Goal: Information Seeking & Learning: Learn about a topic

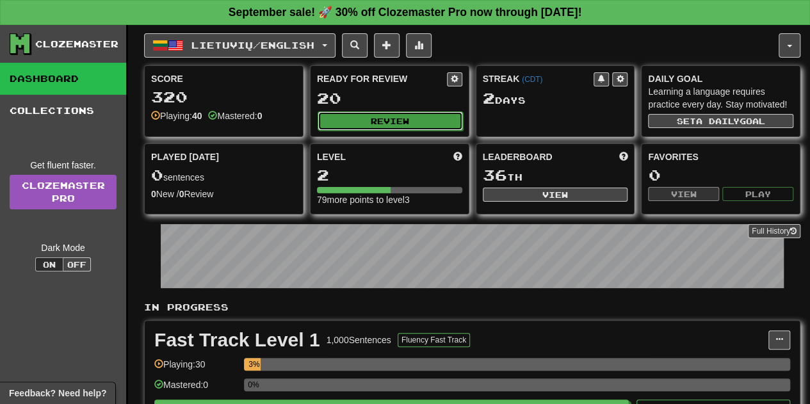
click at [403, 122] on button "Review" at bounding box center [390, 120] width 145 height 19
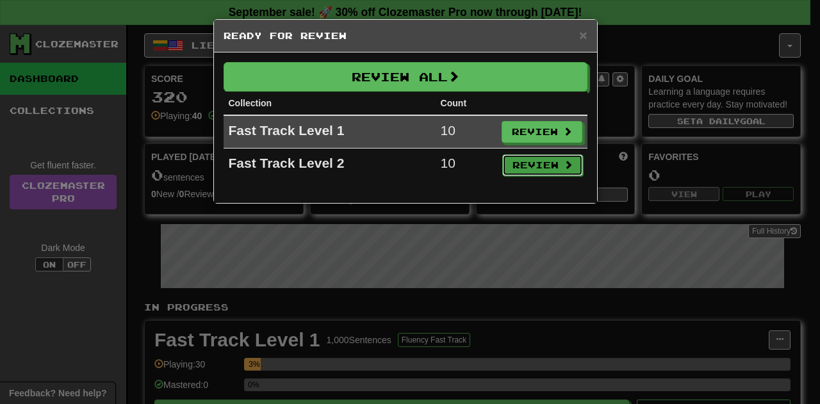
click at [537, 162] on button "Review" at bounding box center [542, 165] width 81 height 22
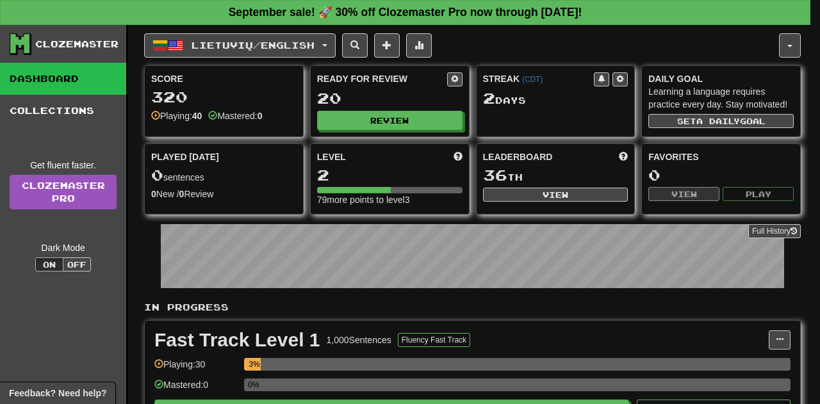
select select "**"
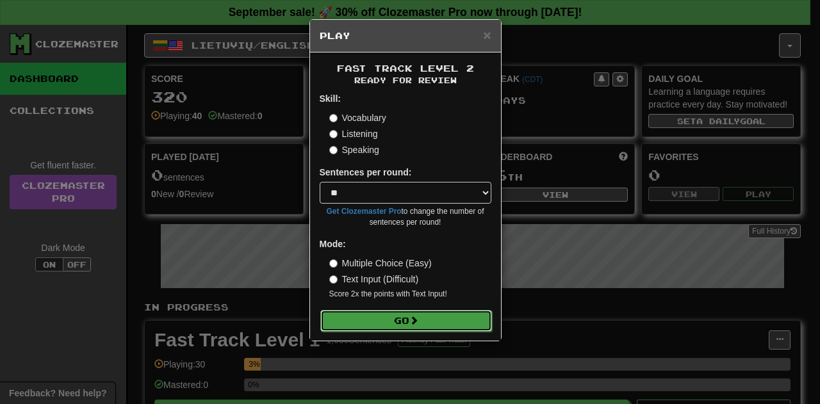
click at [413, 317] on span at bounding box center [413, 320] width 9 height 9
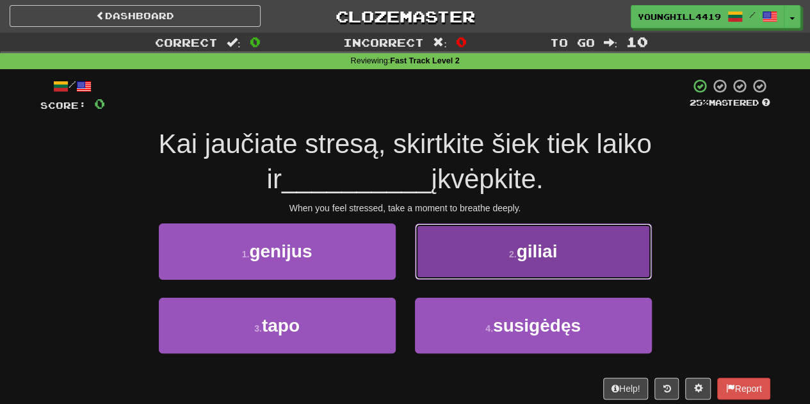
click at [523, 254] on span "giliai" at bounding box center [536, 252] width 41 height 20
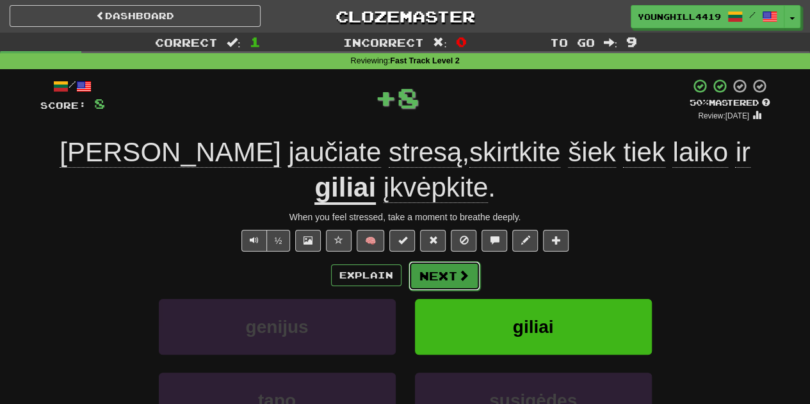
click at [460, 270] on span at bounding box center [464, 276] width 12 height 12
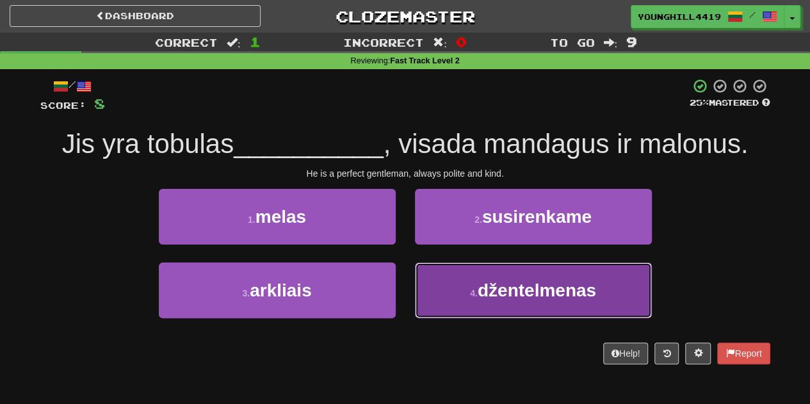
click at [536, 297] on span "džentelmenas" at bounding box center [537, 291] width 119 height 20
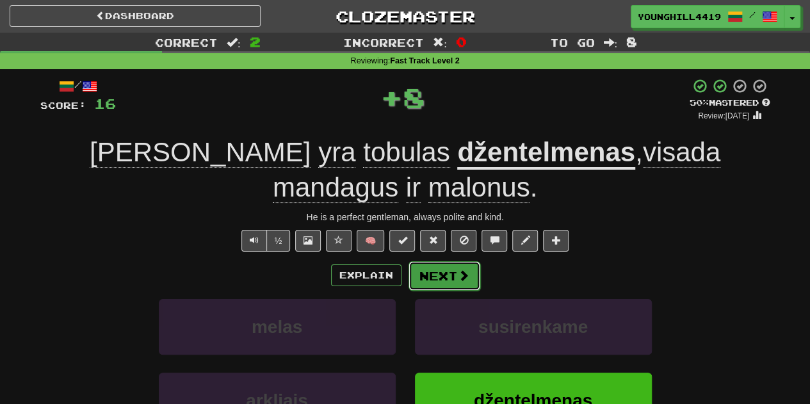
click at [450, 261] on button "Next" at bounding box center [445, 275] width 72 height 29
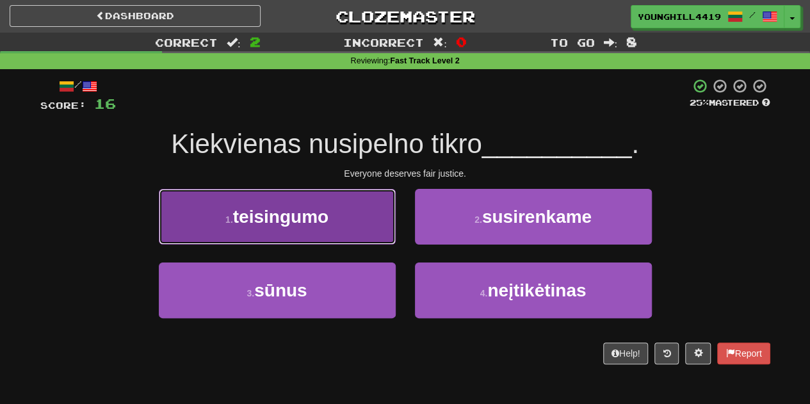
click at [311, 229] on button "1 . teisingumo" at bounding box center [277, 217] width 237 height 56
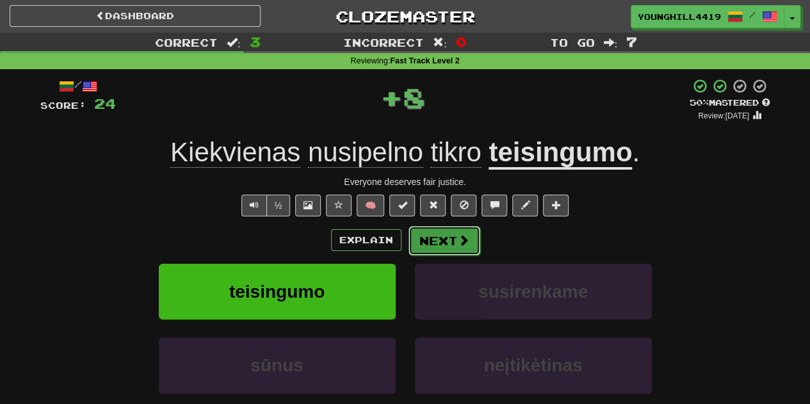
click at [451, 236] on button "Next" at bounding box center [445, 240] width 72 height 29
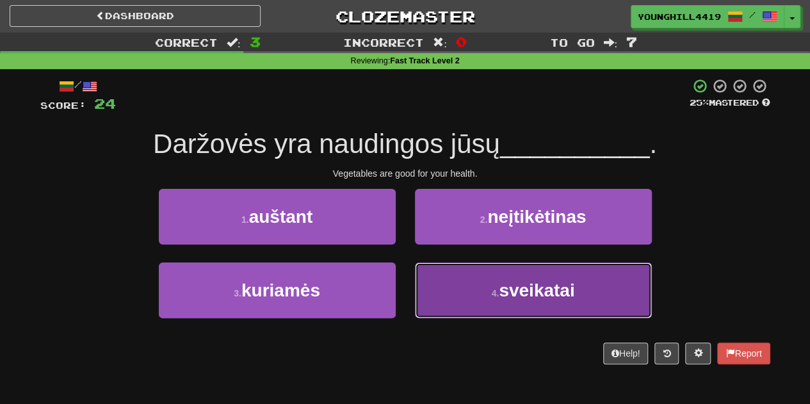
click at [527, 300] on button "4 . sveikatai" at bounding box center [533, 291] width 237 height 56
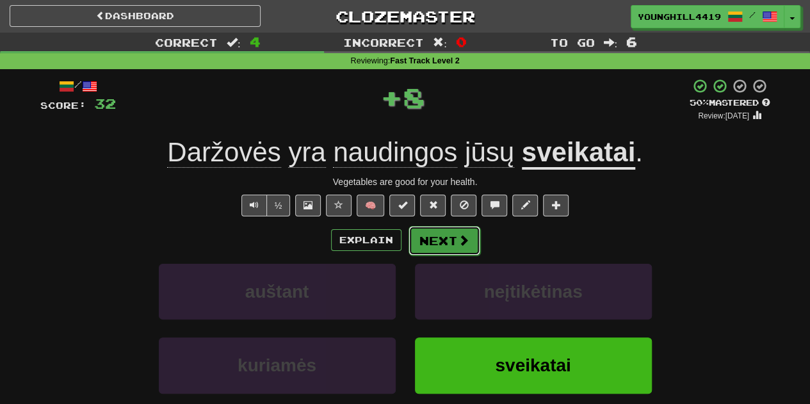
click at [461, 246] on span at bounding box center [464, 240] width 12 height 12
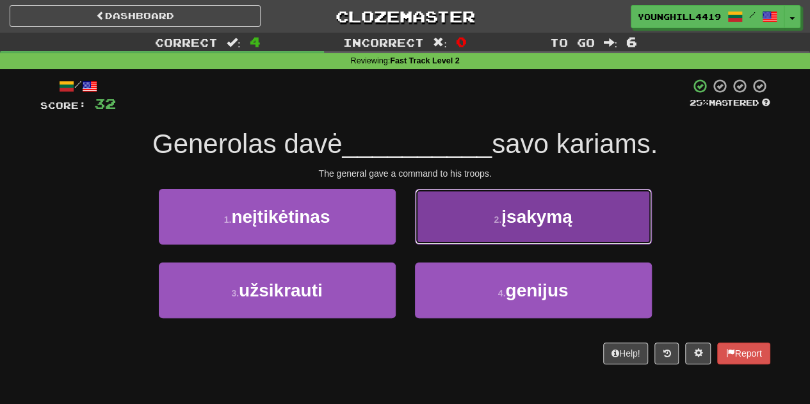
click at [529, 212] on span "įsakymą" at bounding box center [537, 217] width 71 height 20
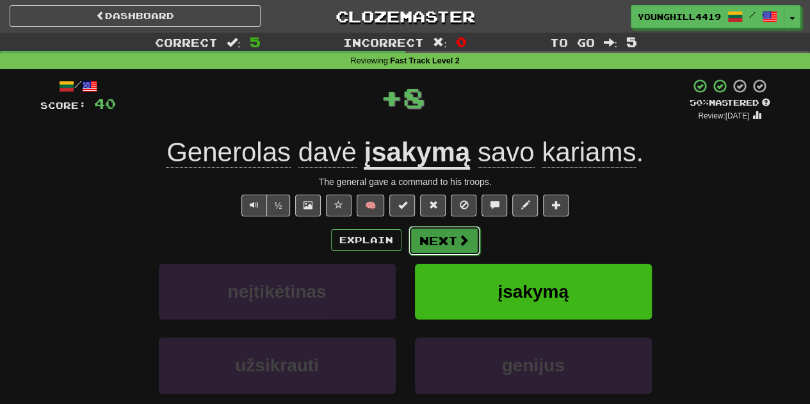
click at [459, 236] on span at bounding box center [464, 240] width 12 height 12
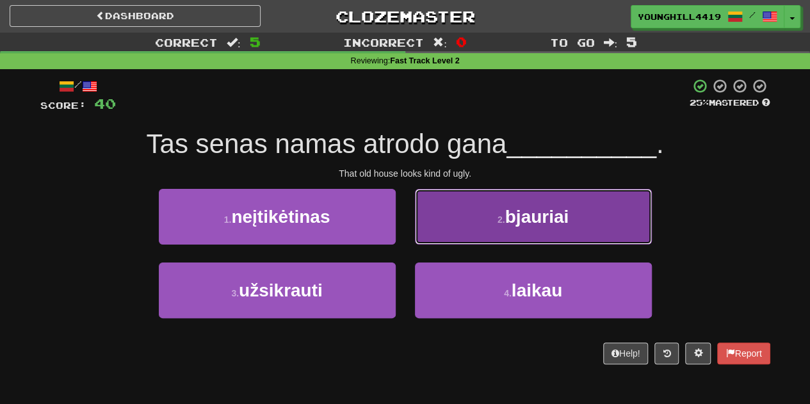
click at [562, 207] on span "bjauriai" at bounding box center [537, 217] width 64 height 20
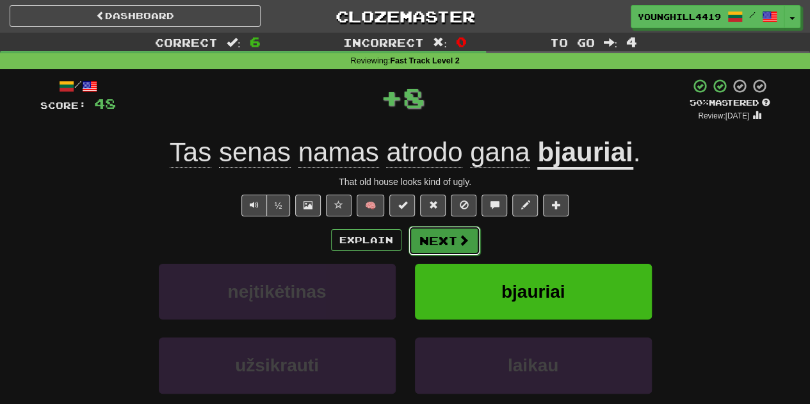
click at [461, 237] on span at bounding box center [464, 240] width 12 height 12
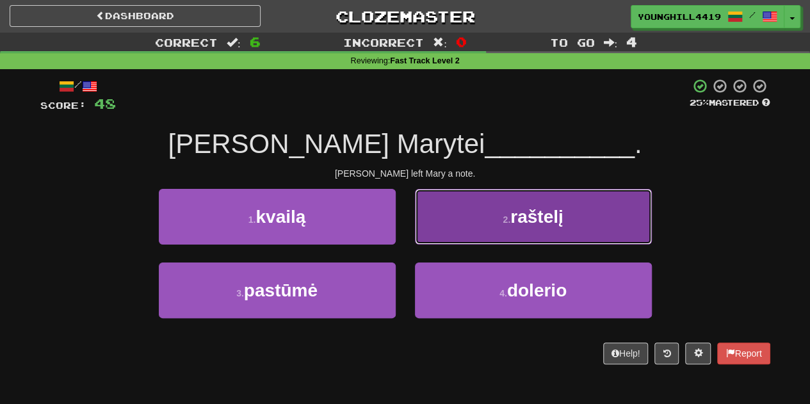
click at [560, 211] on span "raštelį" at bounding box center [537, 217] width 53 height 20
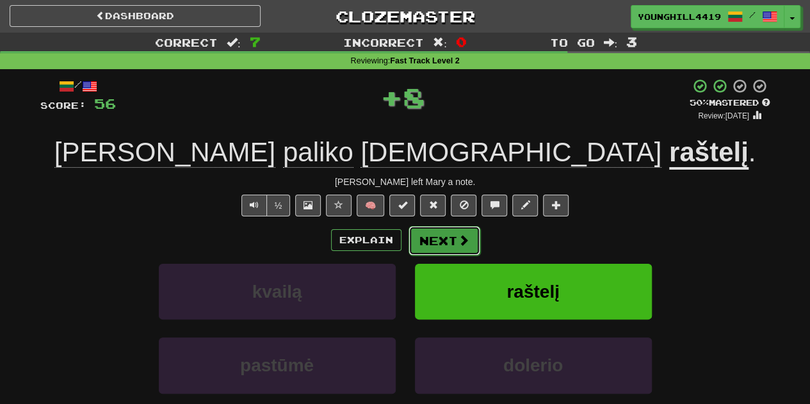
click at [470, 227] on button "Next" at bounding box center [445, 240] width 72 height 29
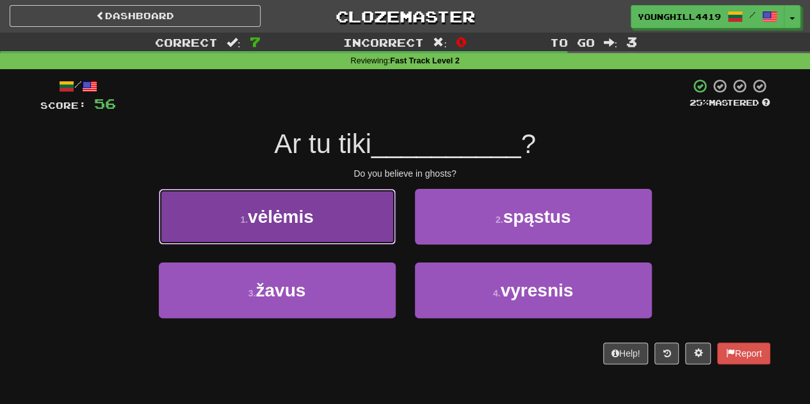
click at [341, 211] on button "1 . vėlėmis" at bounding box center [277, 217] width 237 height 56
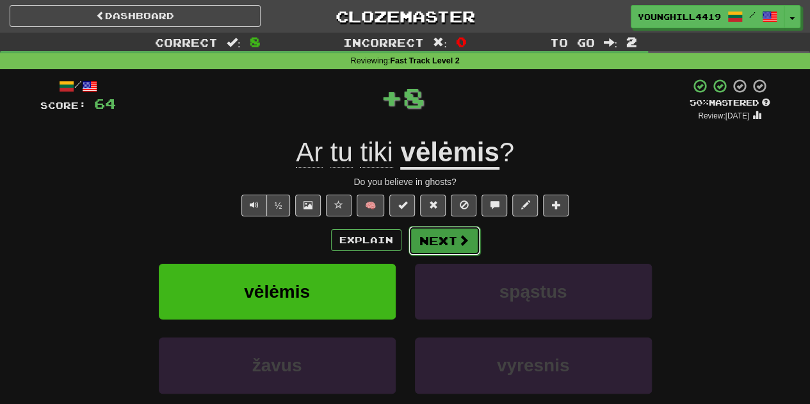
click at [438, 236] on button "Next" at bounding box center [445, 240] width 72 height 29
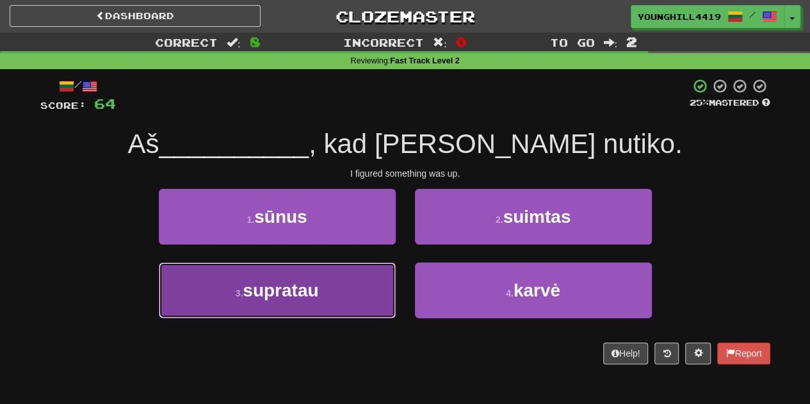
click at [296, 305] on button "3 . supratau" at bounding box center [277, 291] width 237 height 56
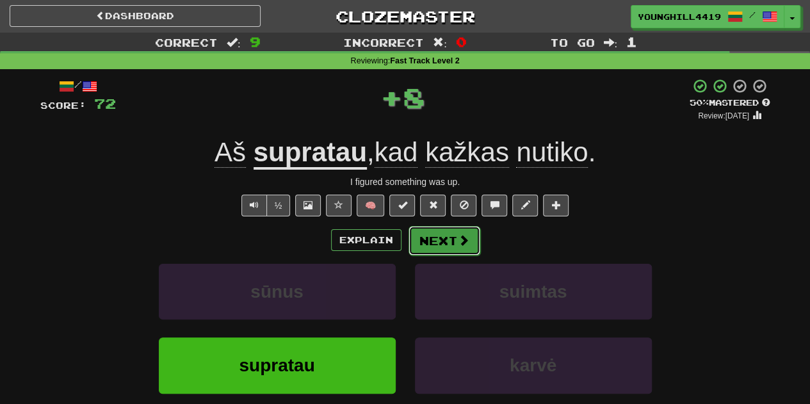
click at [450, 253] on button "Next" at bounding box center [445, 240] width 72 height 29
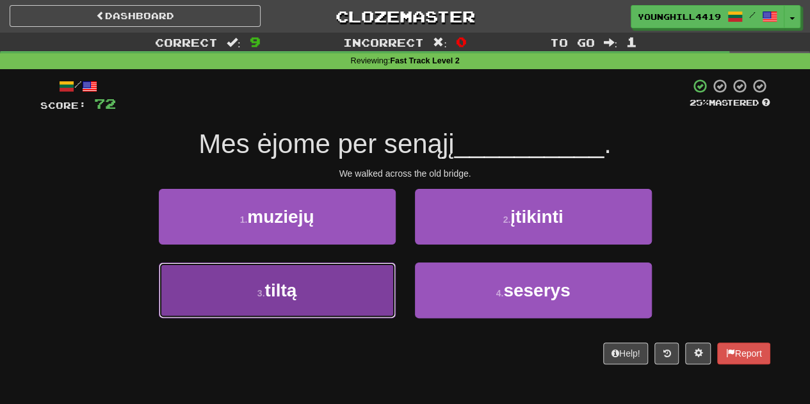
click at [324, 299] on button "3 . tiltą" at bounding box center [277, 291] width 237 height 56
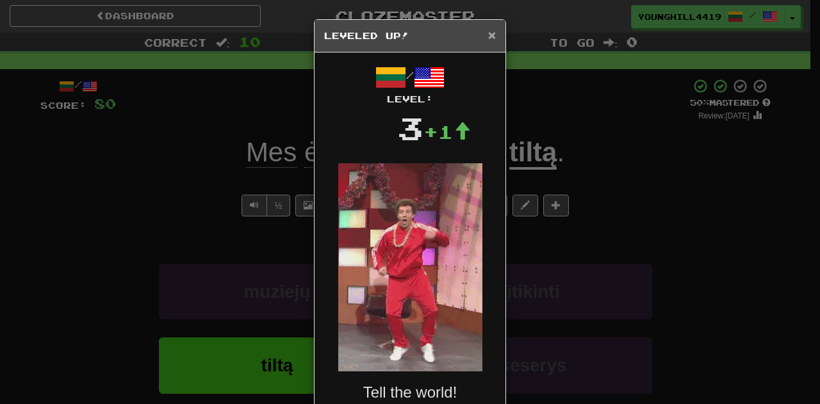
click at [488, 34] on span "×" at bounding box center [492, 35] width 8 height 15
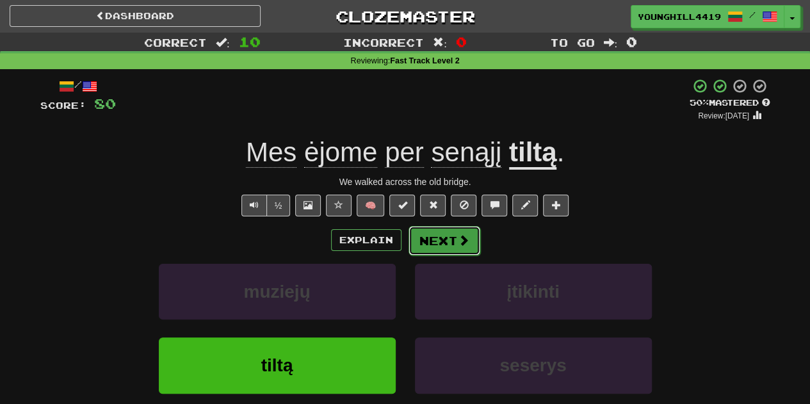
click at [461, 242] on span at bounding box center [464, 240] width 12 height 12
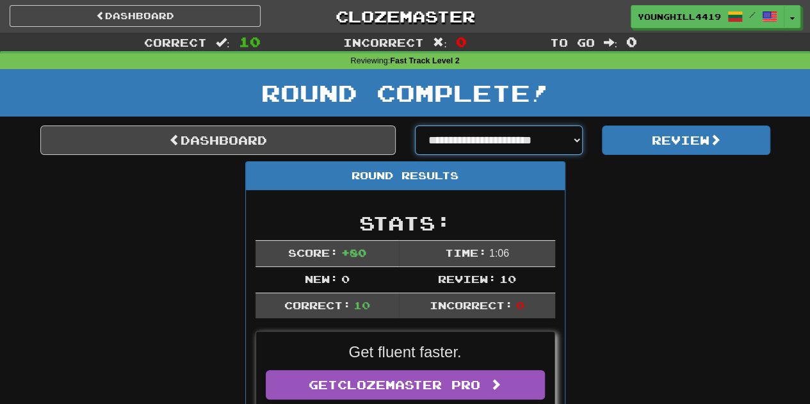
click at [571, 151] on select "**********" at bounding box center [499, 140] width 168 height 29
click at [568, 133] on select "**********" at bounding box center [499, 140] width 168 height 29
click at [288, 140] on link "Dashboard" at bounding box center [218, 140] width 356 height 29
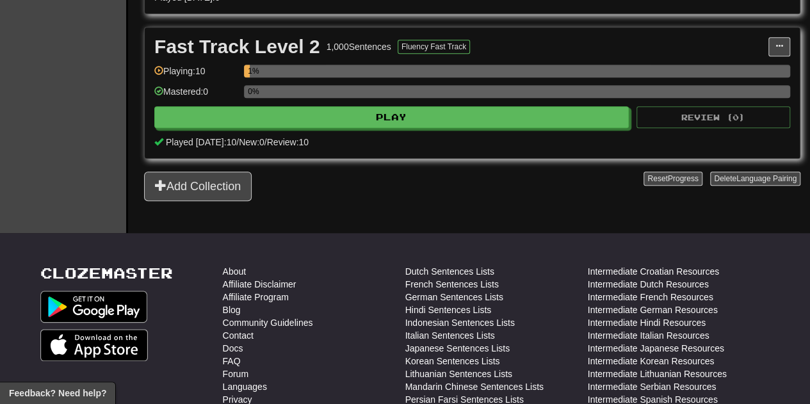
scroll to position [448, 0]
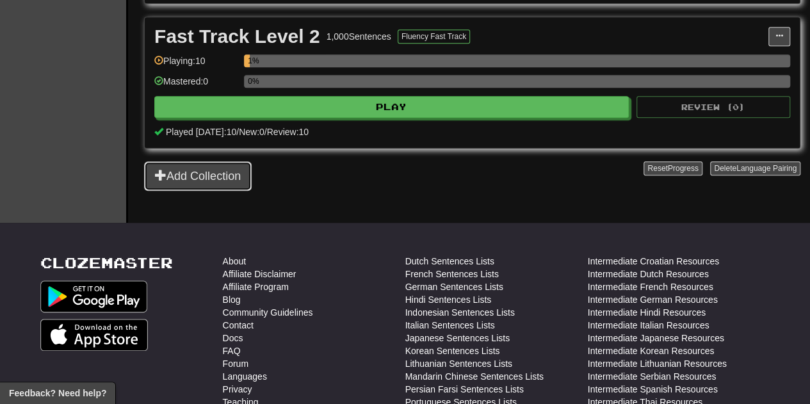
click at [208, 167] on button "Add Collection" at bounding box center [198, 175] width 108 height 29
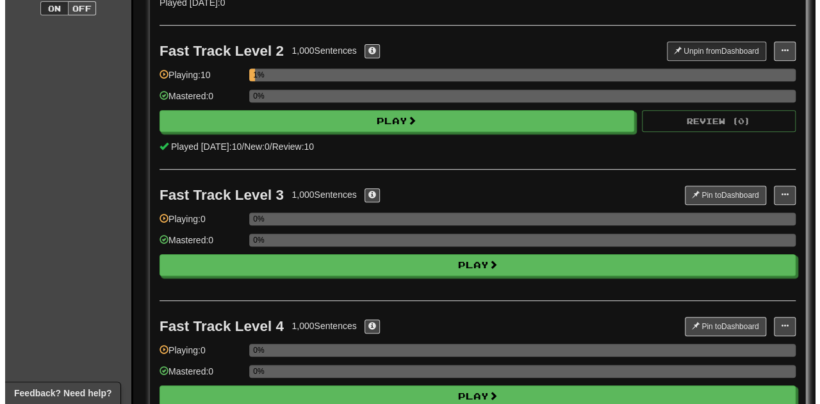
scroll to position [320, 0]
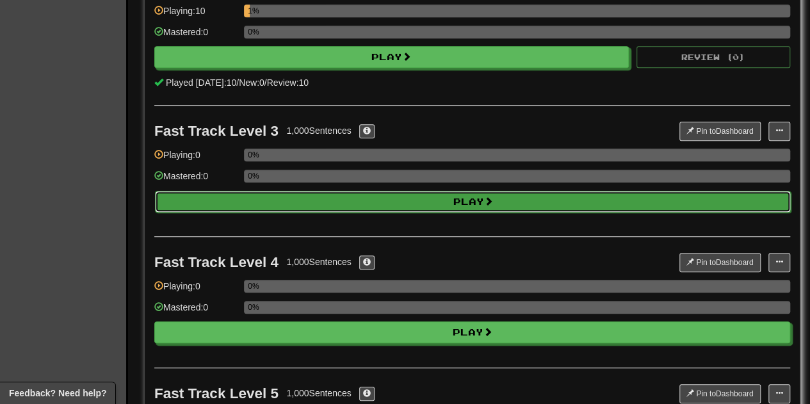
click at [463, 193] on button "Play" at bounding box center [473, 202] width 636 height 22
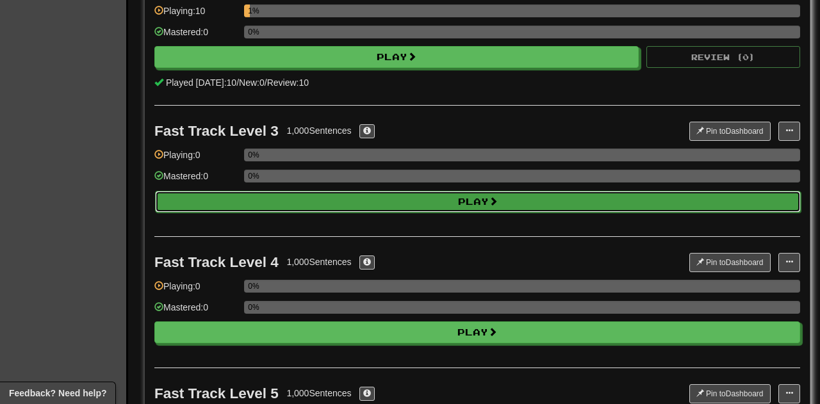
select select "**"
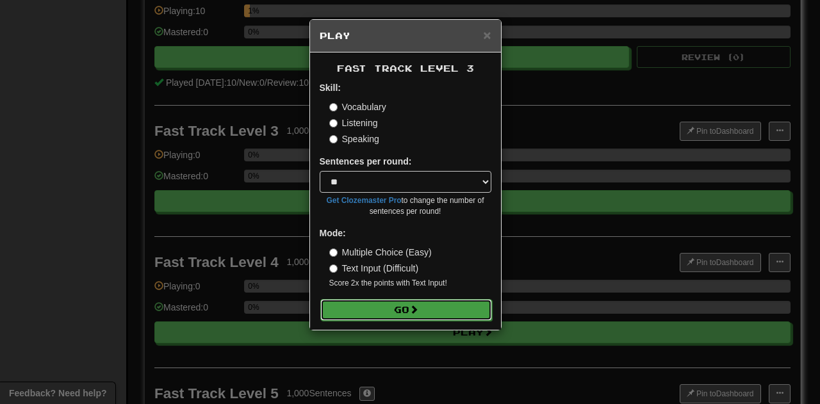
click at [432, 315] on button "Go" at bounding box center [406, 310] width 172 height 22
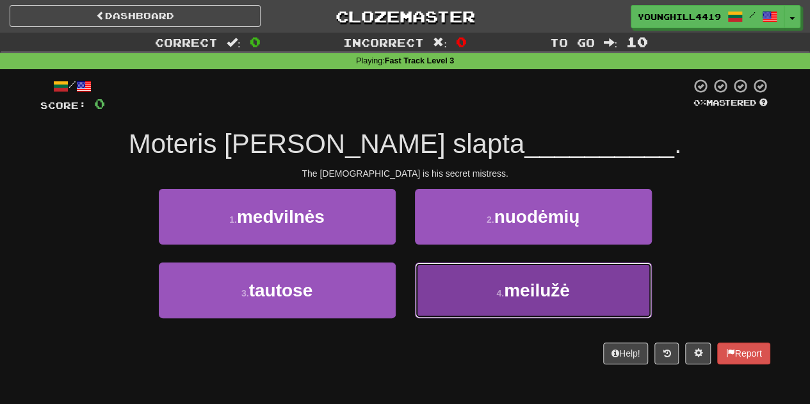
click at [506, 293] on span "meilužė" at bounding box center [537, 291] width 66 height 20
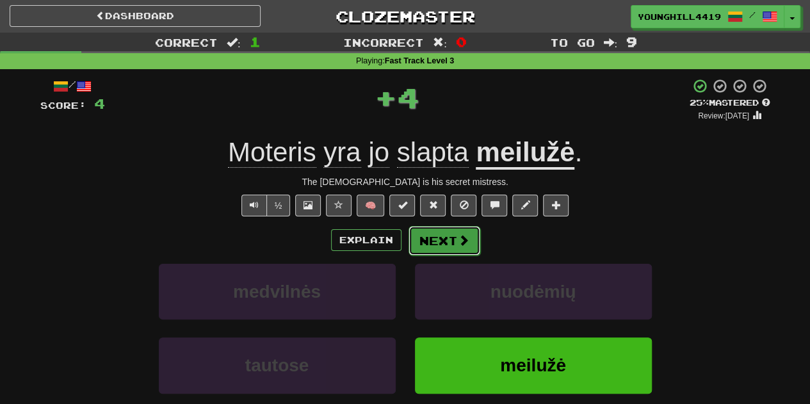
click at [466, 245] on span at bounding box center [464, 240] width 12 height 12
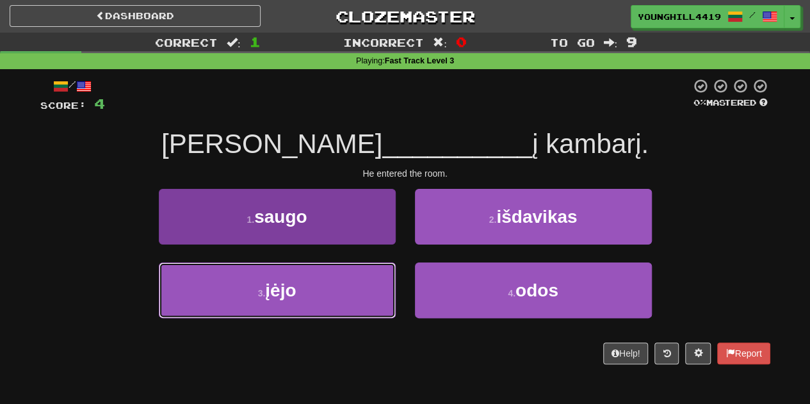
click at [286, 303] on button "3 . įėjo" at bounding box center [277, 291] width 237 height 56
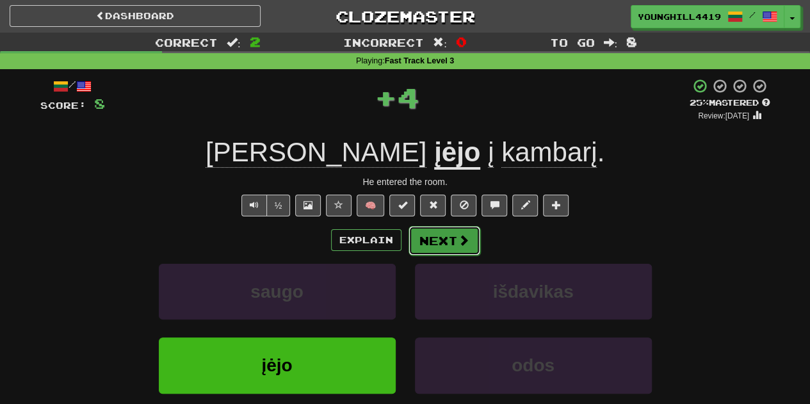
click at [429, 242] on button "Next" at bounding box center [445, 240] width 72 height 29
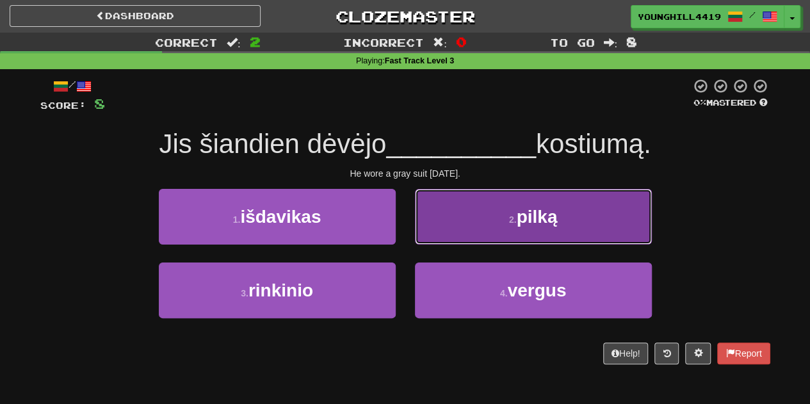
click at [524, 210] on span "pilką" at bounding box center [536, 217] width 41 height 20
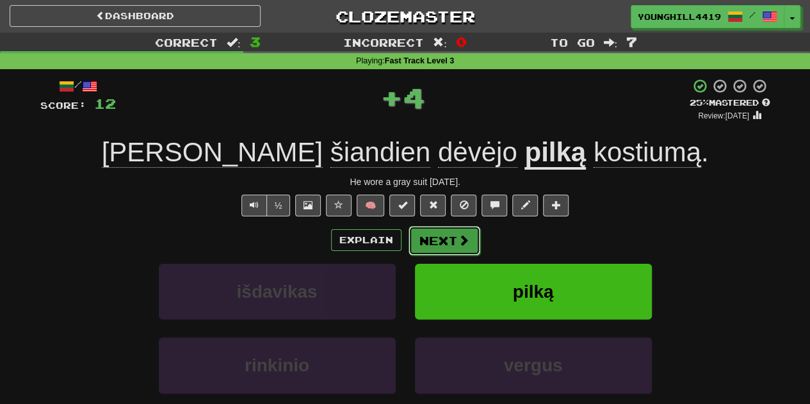
click at [451, 242] on button "Next" at bounding box center [445, 240] width 72 height 29
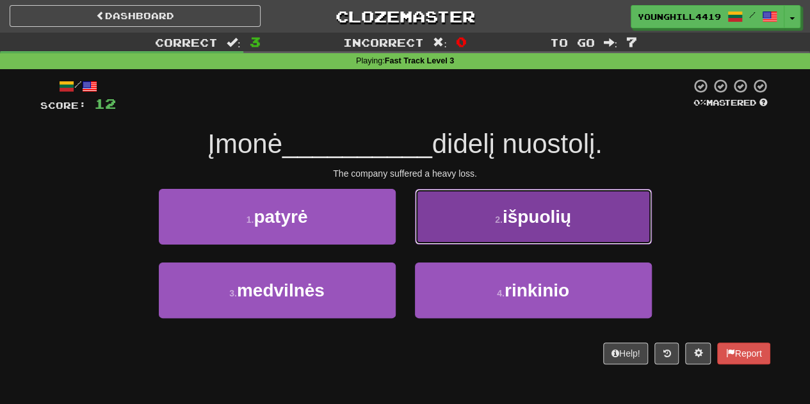
click at [579, 222] on button "2 . išpuolių" at bounding box center [533, 217] width 237 height 56
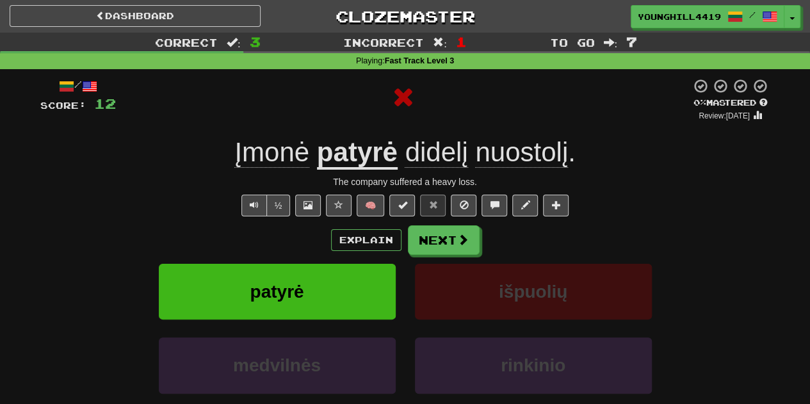
click at [345, 152] on u "patyrė" at bounding box center [357, 153] width 81 height 33
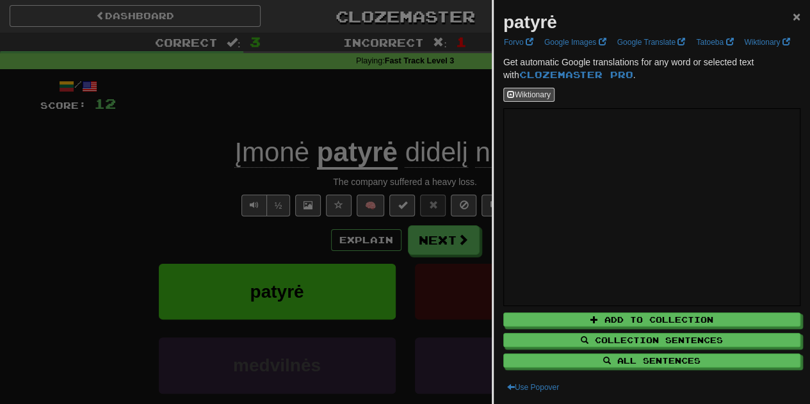
click at [793, 15] on span "×" at bounding box center [797, 16] width 8 height 15
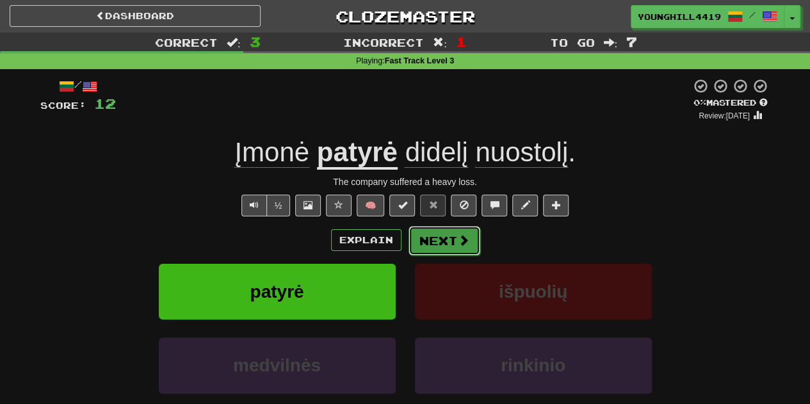
click at [448, 240] on button "Next" at bounding box center [445, 240] width 72 height 29
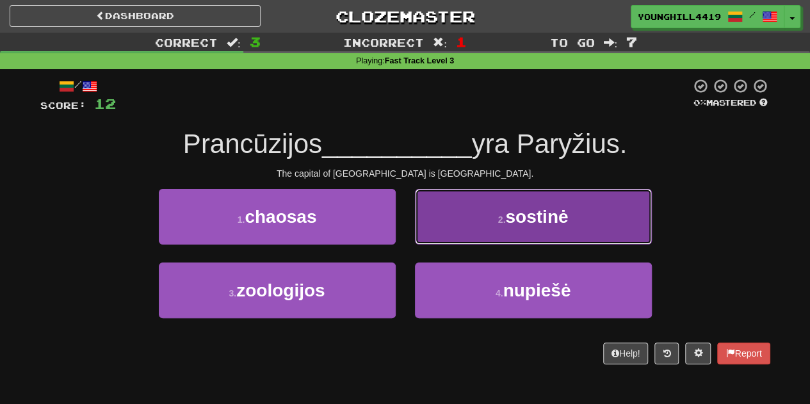
click at [561, 224] on span "sostinė" at bounding box center [536, 217] width 63 height 20
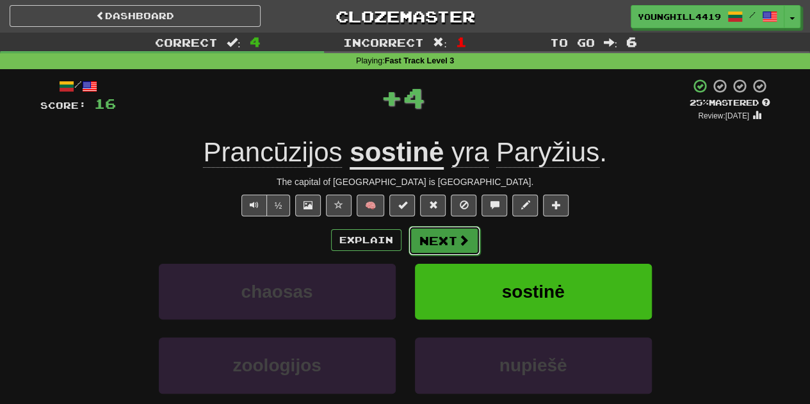
click at [448, 240] on button "Next" at bounding box center [445, 240] width 72 height 29
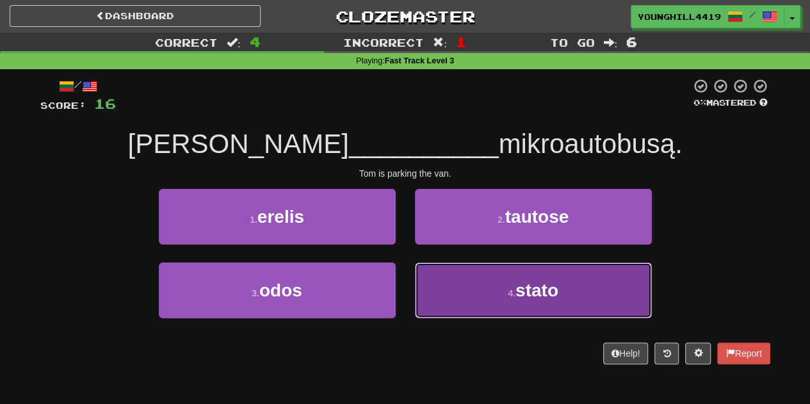
click at [566, 304] on button "4 . stato" at bounding box center [533, 291] width 237 height 56
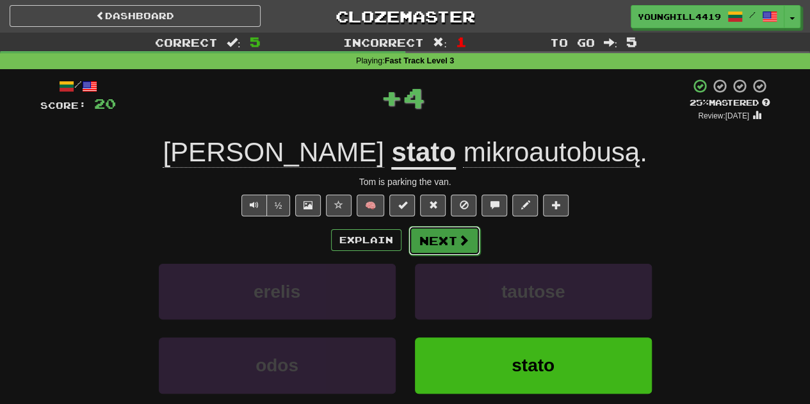
click at [466, 246] on span at bounding box center [464, 240] width 12 height 12
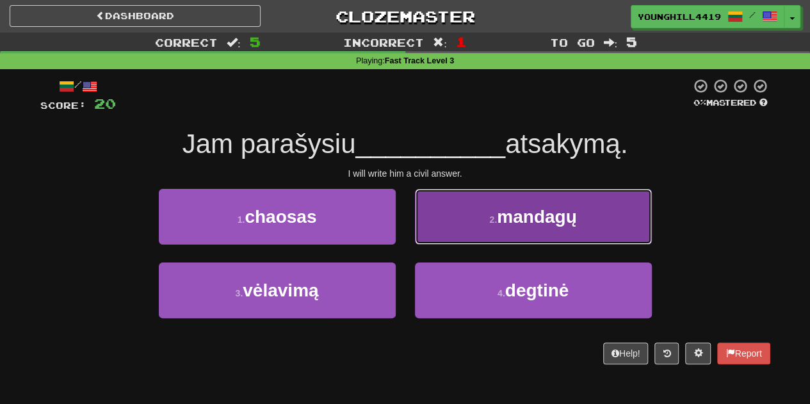
click at [538, 212] on span "mandagų" at bounding box center [536, 217] width 79 height 20
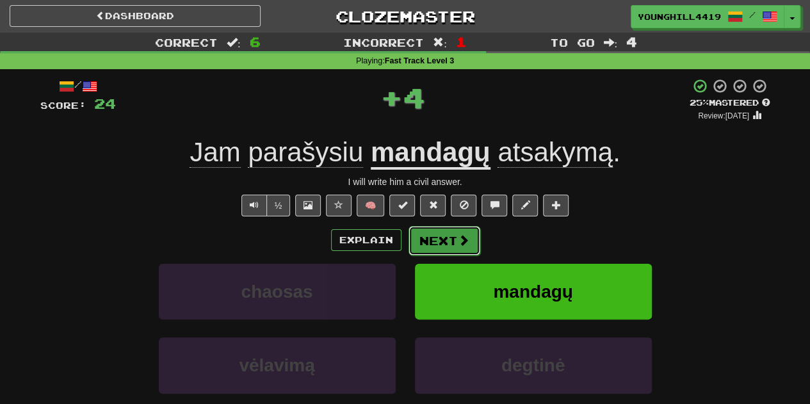
click at [455, 233] on button "Next" at bounding box center [445, 240] width 72 height 29
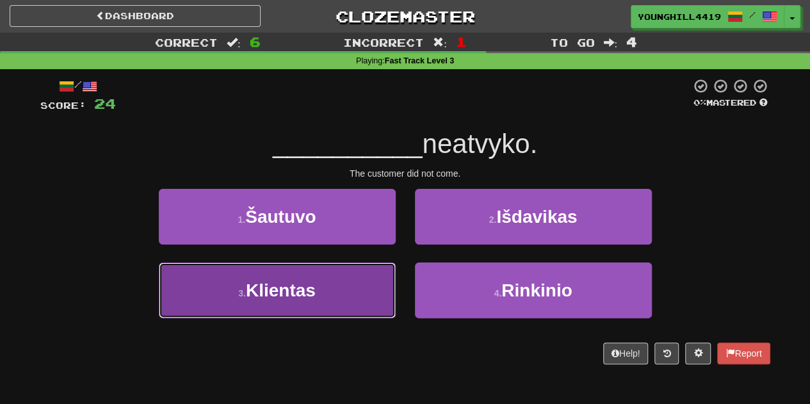
click at [323, 288] on button "3 . Klientas" at bounding box center [277, 291] width 237 height 56
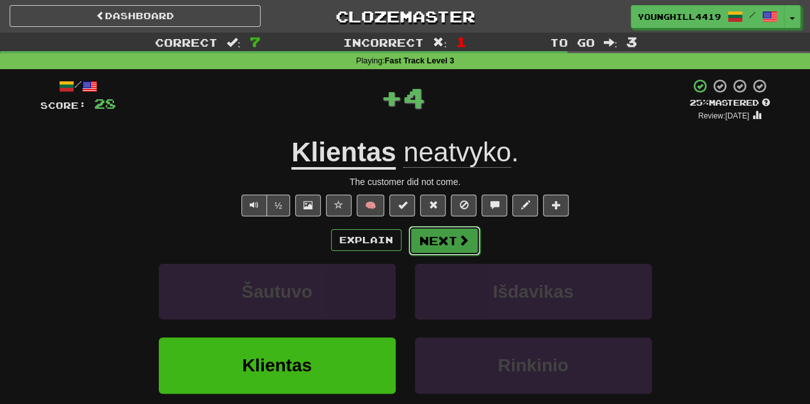
click at [452, 231] on button "Next" at bounding box center [445, 240] width 72 height 29
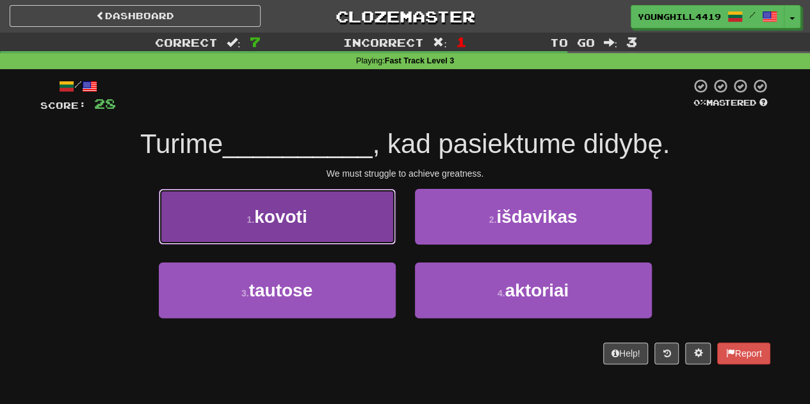
click at [324, 215] on button "1 . kovoti" at bounding box center [277, 217] width 237 height 56
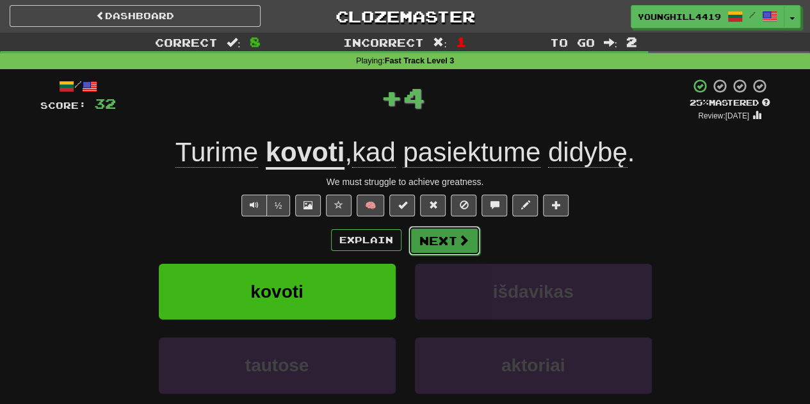
click at [444, 242] on button "Next" at bounding box center [445, 240] width 72 height 29
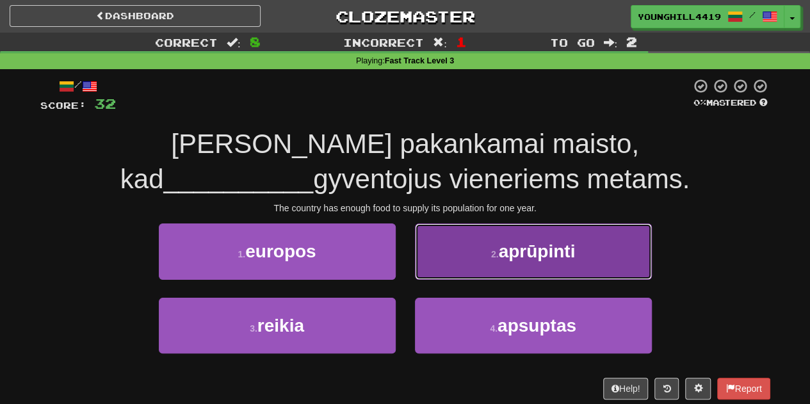
click at [554, 267] on button "2 . aprūpinti" at bounding box center [533, 252] width 237 height 56
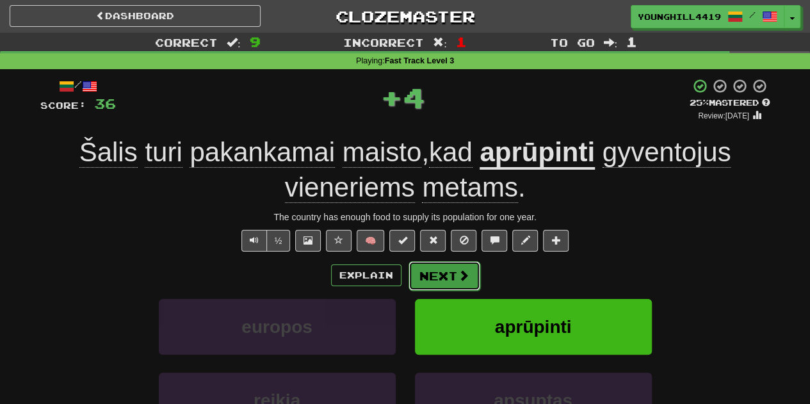
click at [461, 279] on span at bounding box center [464, 276] width 12 height 12
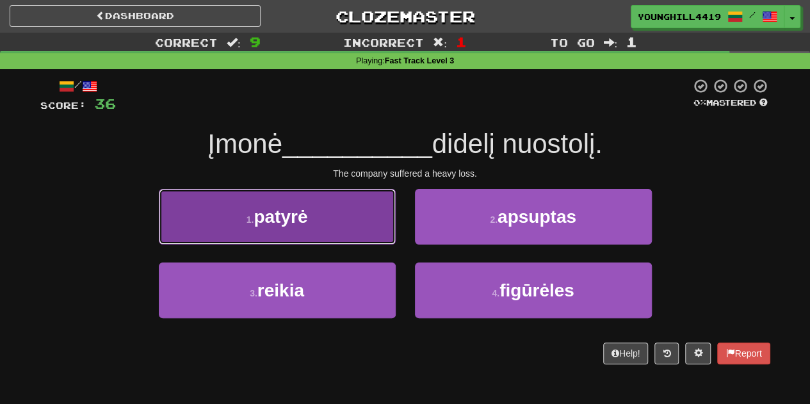
click at [316, 222] on button "1 . patyrė" at bounding box center [277, 217] width 237 height 56
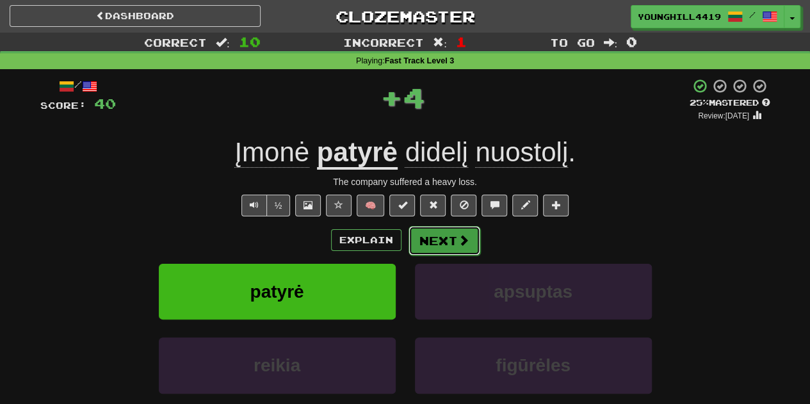
click at [460, 238] on span at bounding box center [464, 240] width 12 height 12
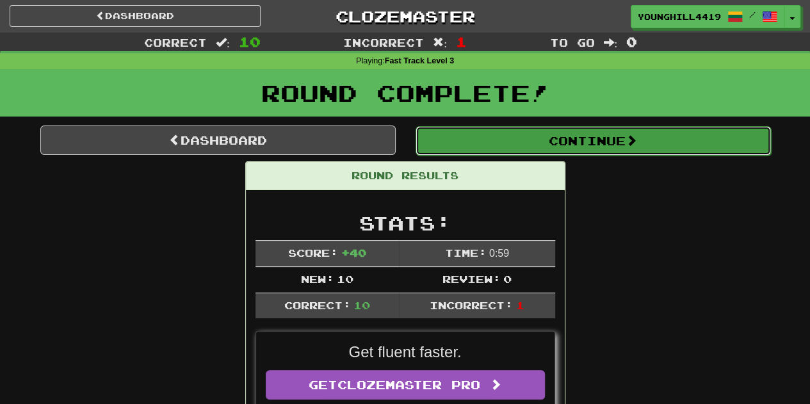
click at [597, 143] on button "Continue" at bounding box center [594, 140] width 356 height 29
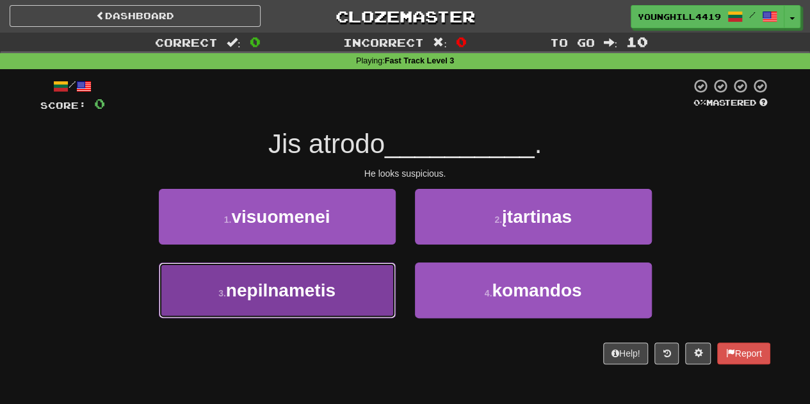
click at [315, 308] on button "3 . nepilnametis" at bounding box center [277, 291] width 237 height 56
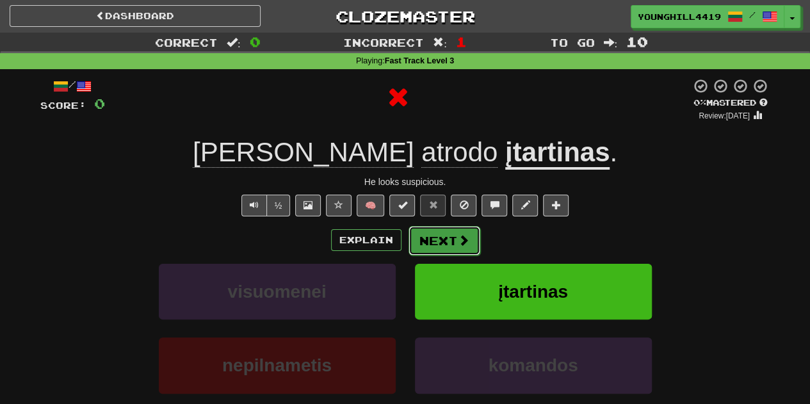
click at [452, 240] on button "Next" at bounding box center [445, 240] width 72 height 29
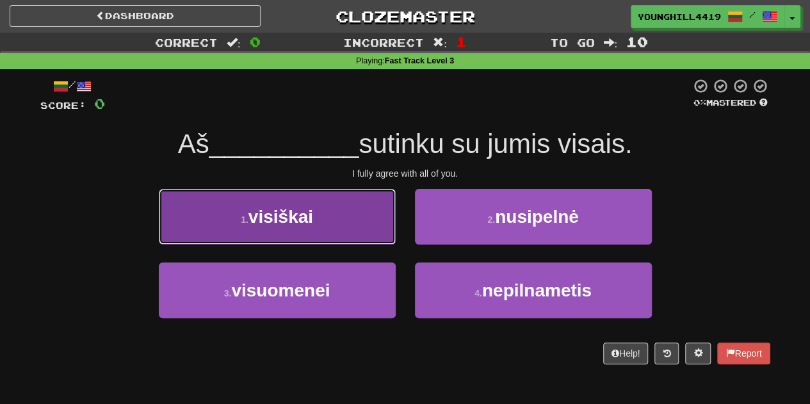
click at [302, 215] on span "visiškai" at bounding box center [281, 217] width 65 height 20
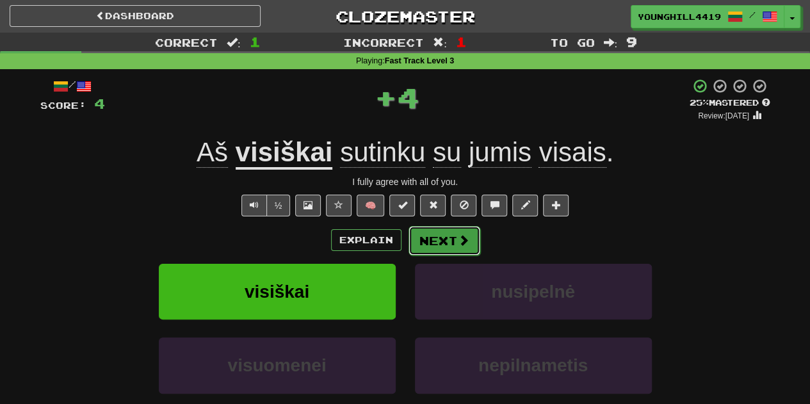
click at [450, 240] on button "Next" at bounding box center [445, 240] width 72 height 29
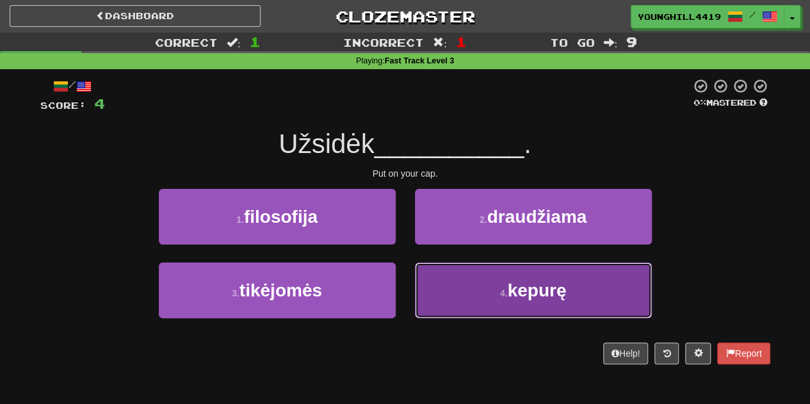
click at [520, 290] on span "kepurę" at bounding box center [536, 291] width 59 height 20
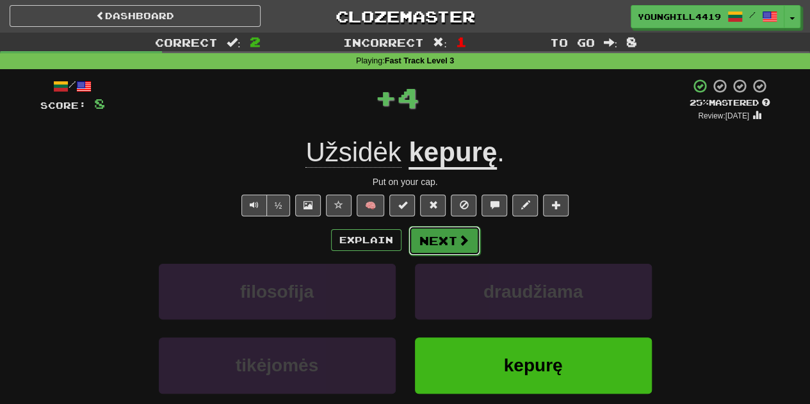
click at [459, 240] on span at bounding box center [464, 240] width 12 height 12
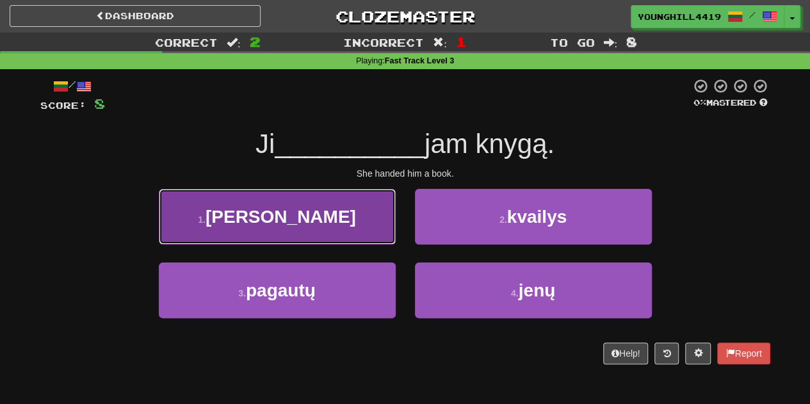
click at [321, 225] on button "1 . padavė" at bounding box center [277, 217] width 237 height 56
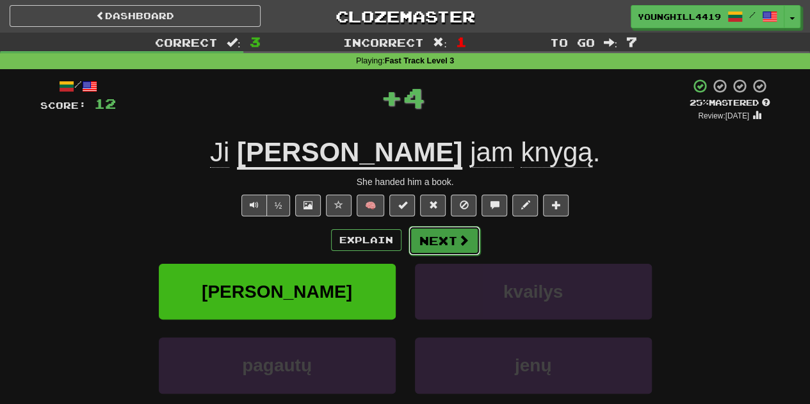
click at [439, 237] on button "Next" at bounding box center [445, 240] width 72 height 29
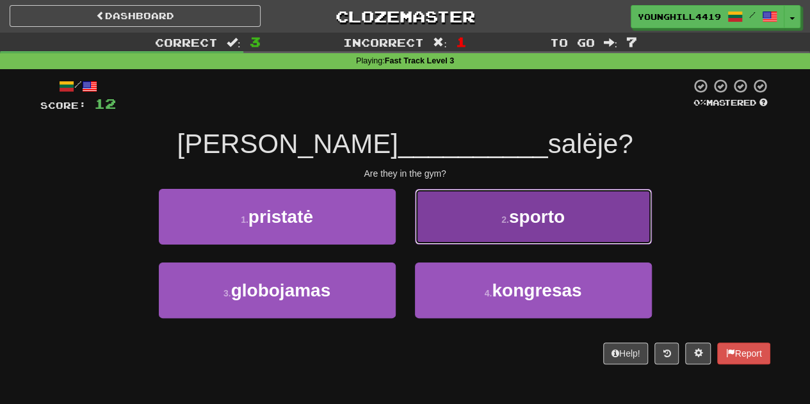
click at [511, 227] on button "2 . sporto" at bounding box center [533, 217] width 237 height 56
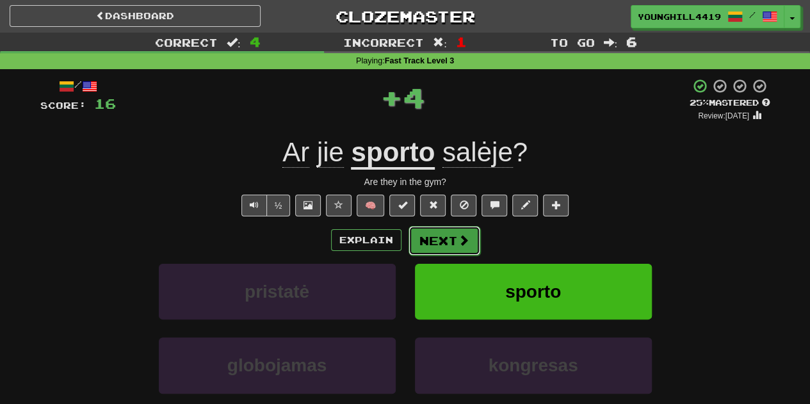
click at [447, 238] on button "Next" at bounding box center [445, 240] width 72 height 29
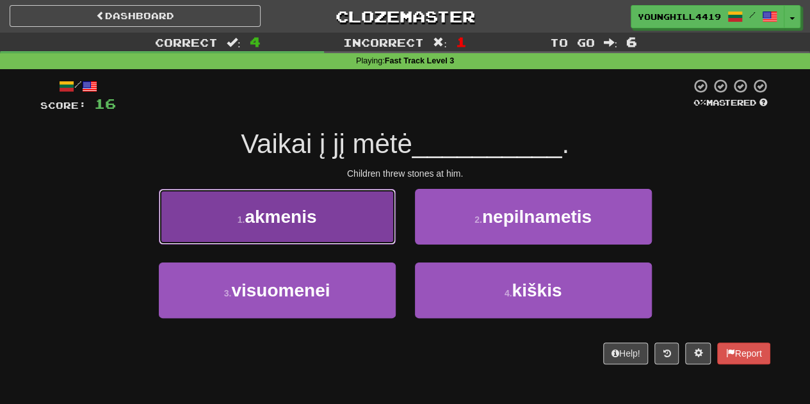
click at [267, 220] on span "akmenis" at bounding box center [281, 217] width 72 height 20
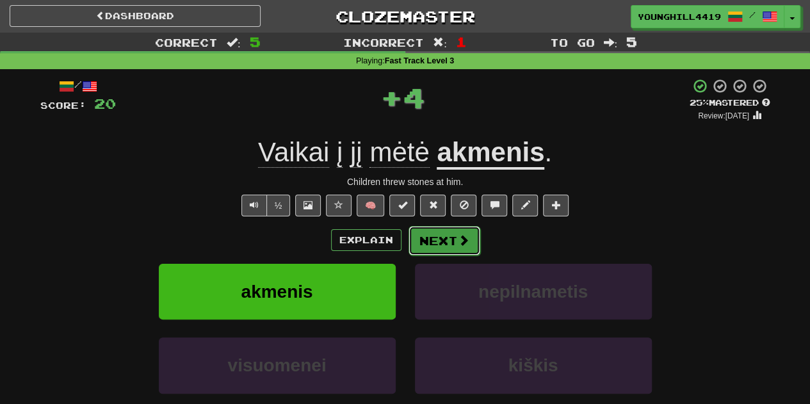
click at [452, 238] on button "Next" at bounding box center [445, 240] width 72 height 29
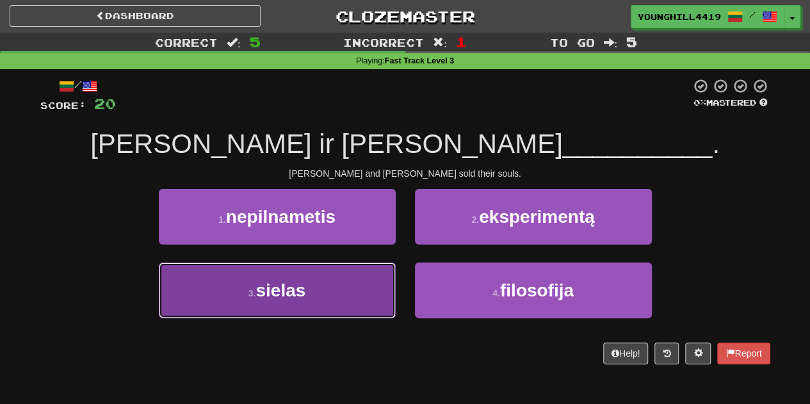
click at [302, 272] on button "3 . sielas" at bounding box center [277, 291] width 237 height 56
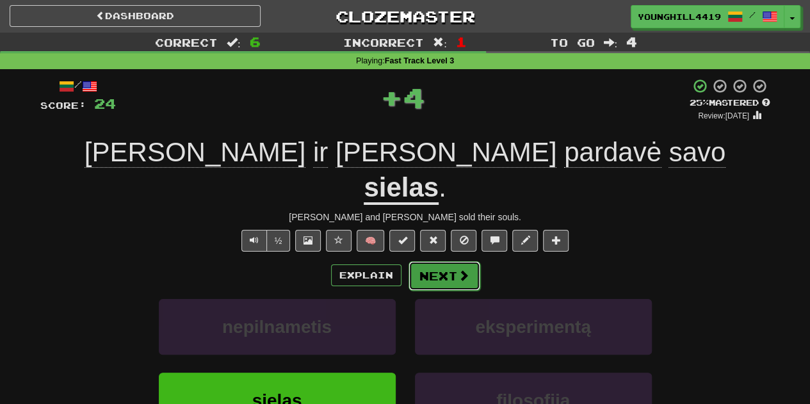
click at [433, 261] on button "Next" at bounding box center [445, 275] width 72 height 29
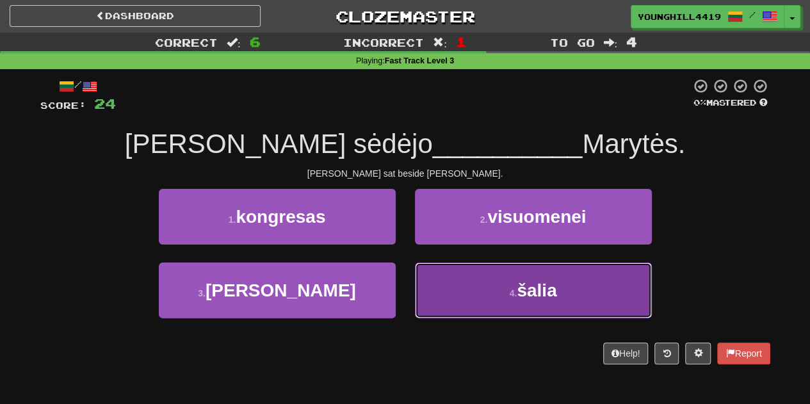
click at [536, 290] on span "šalia" at bounding box center [537, 291] width 40 height 20
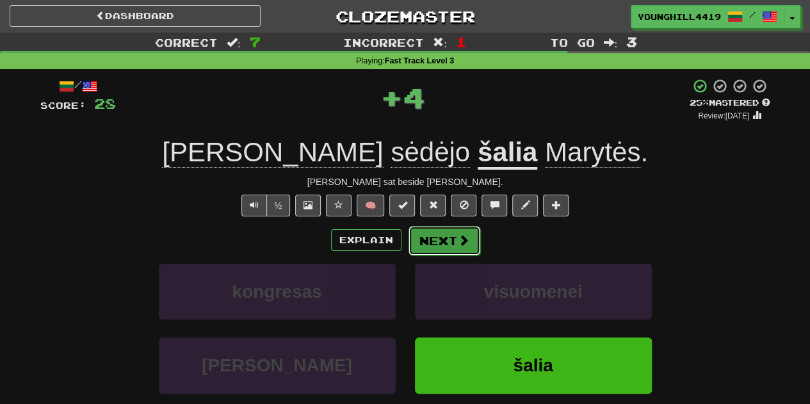
click at [455, 242] on button "Next" at bounding box center [445, 240] width 72 height 29
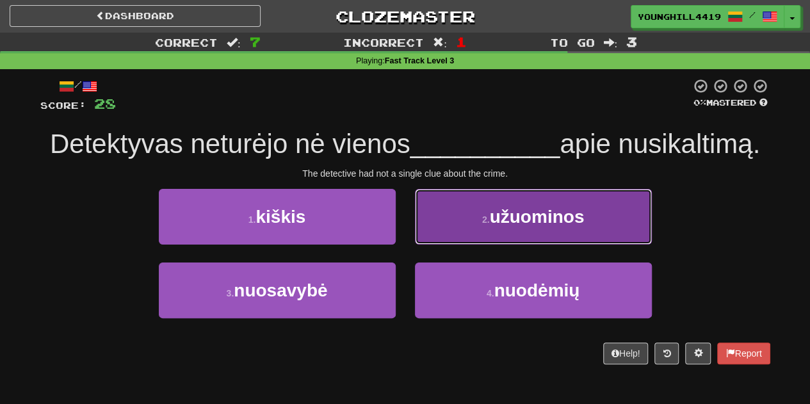
click at [571, 227] on button "2 . užuominos" at bounding box center [533, 217] width 237 height 56
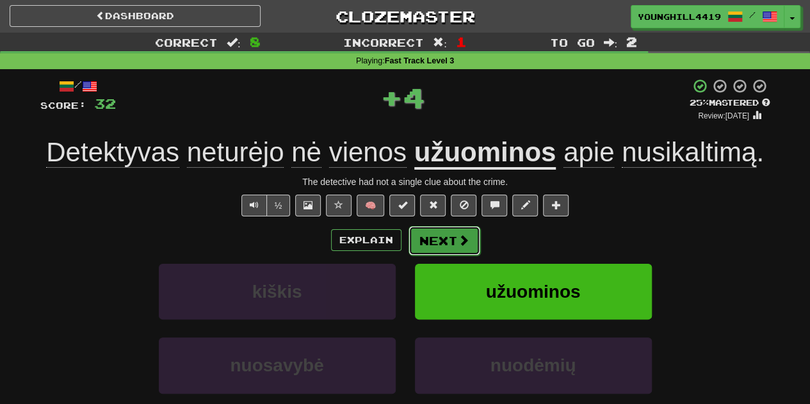
click at [462, 238] on span at bounding box center [464, 240] width 12 height 12
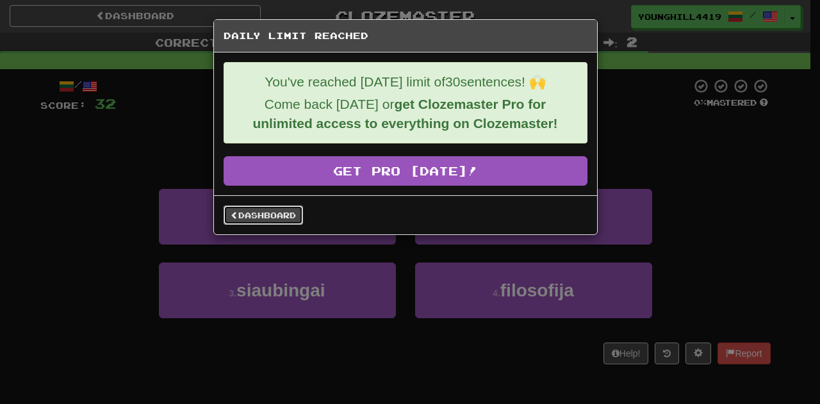
click at [266, 217] on link "Dashboard" at bounding box center [263, 215] width 79 height 19
